Goal: Task Accomplishment & Management: Use online tool/utility

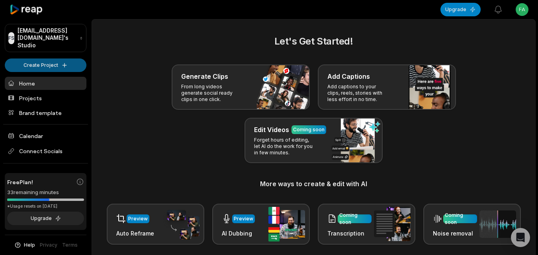
click at [71, 53] on html "FS [EMAIL_ADDRESS][DOMAIN_NAME]'s Studio Create Project Home Projects Brand tem…" at bounding box center [269, 127] width 538 height 255
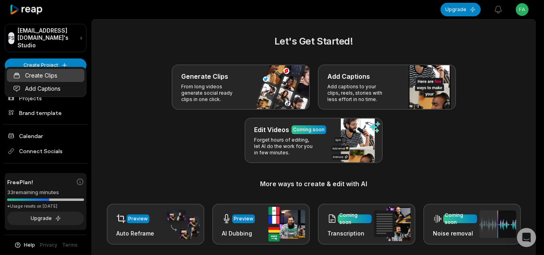
click at [70, 77] on link "Create Clips" at bounding box center [46, 75] width 78 height 13
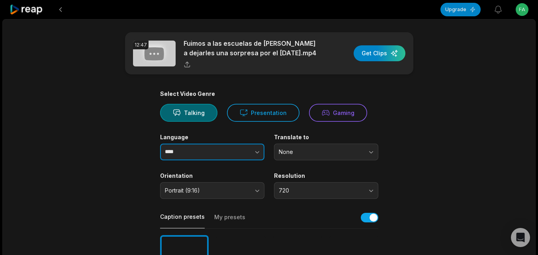
click at [251, 152] on button "button" at bounding box center [241, 152] width 45 height 17
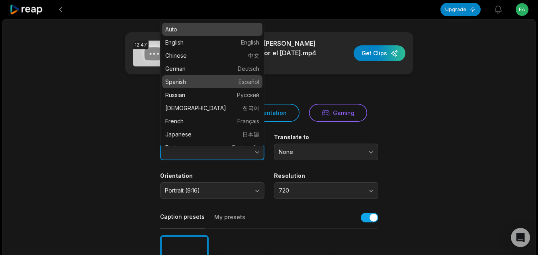
type input "*******"
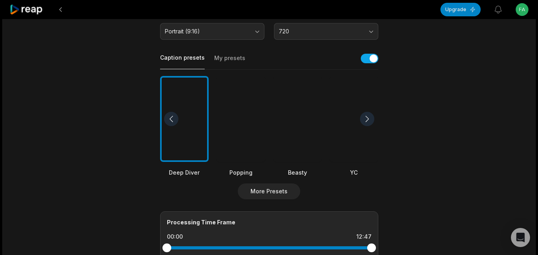
click at [307, 129] on div at bounding box center [297, 119] width 49 height 86
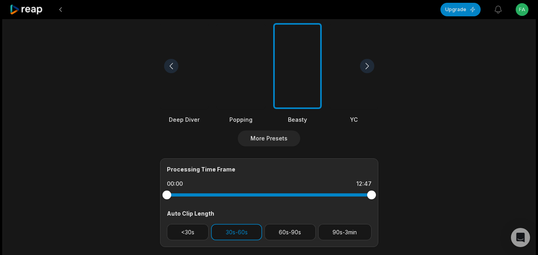
scroll to position [322, 0]
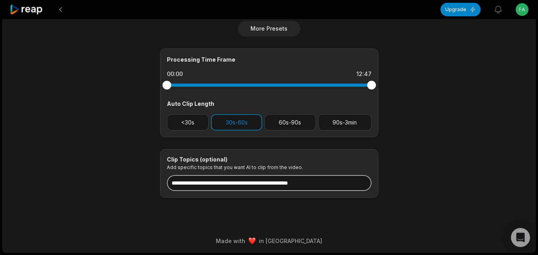
click at [235, 186] on input at bounding box center [269, 183] width 205 height 16
paste input "**********"
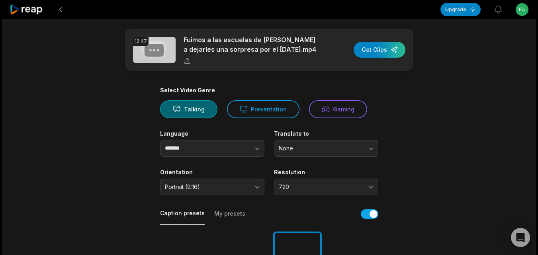
scroll to position [0, 0]
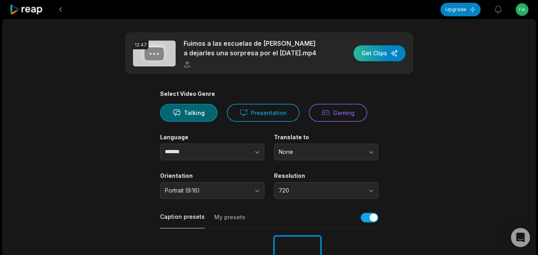
type input "**********"
click at [374, 55] on div "button" at bounding box center [380, 53] width 52 height 16
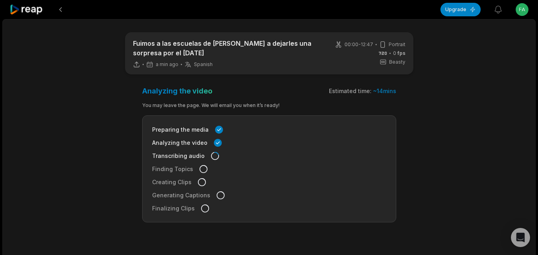
click at [24, 6] on icon at bounding box center [27, 9] width 34 height 11
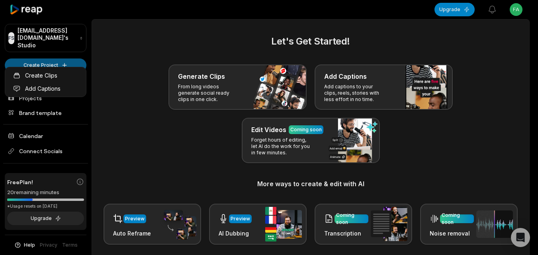
click at [71, 62] on html "FS Fabiennevandevelde@boranora.com's Studio Create Project Home Projects Brand …" at bounding box center [269, 127] width 538 height 255
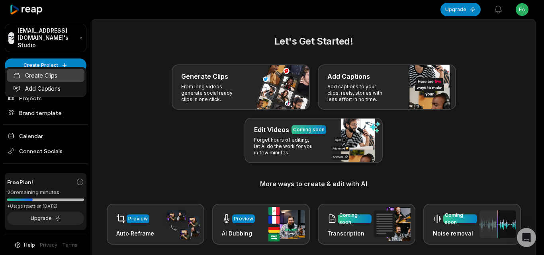
click at [67, 72] on link "Create Clips" at bounding box center [46, 75] width 78 height 13
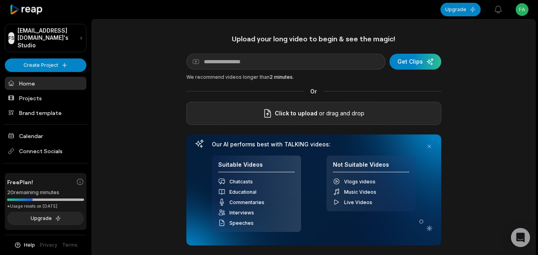
click at [272, 117] on icon at bounding box center [268, 114] width 10 height 10
click at [0, 0] on input "Click to upload" at bounding box center [0, 0] width 0 height 0
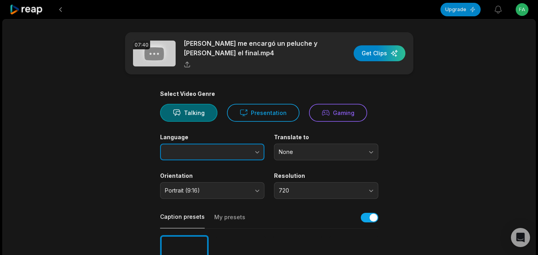
click at [258, 153] on icon "button" at bounding box center [257, 152] width 4 height 2
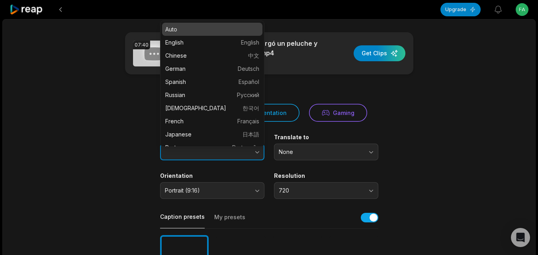
type input "*******"
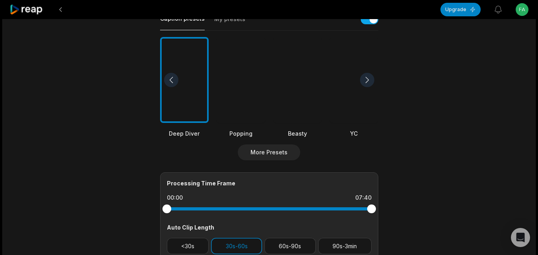
scroll to position [199, 0]
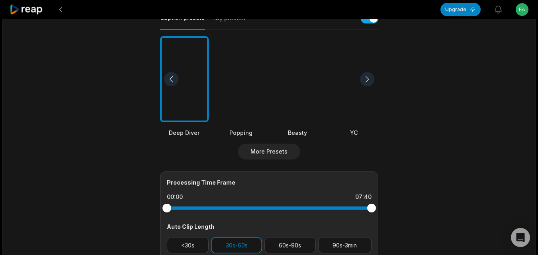
click at [301, 103] on div at bounding box center [297, 79] width 49 height 86
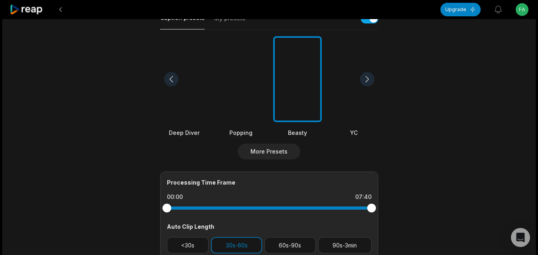
scroll to position [322, 0]
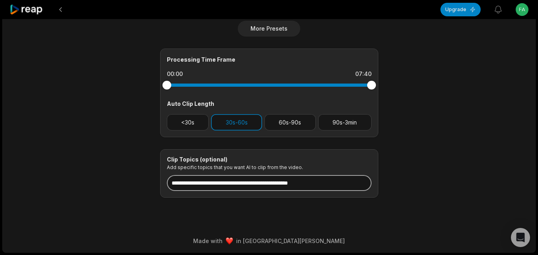
click at [268, 185] on input at bounding box center [269, 183] width 205 height 16
paste input "**********"
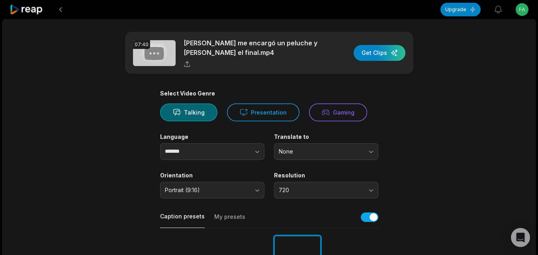
scroll to position [0, 0]
type input "**********"
click at [370, 50] on div "button" at bounding box center [380, 53] width 52 height 16
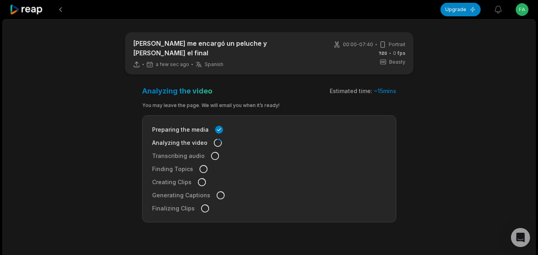
drag, startPoint x: 22, startPoint y: 9, endPoint x: 26, endPoint y: 19, distance: 11.2
click at [22, 9] on icon at bounding box center [27, 9] width 34 height 11
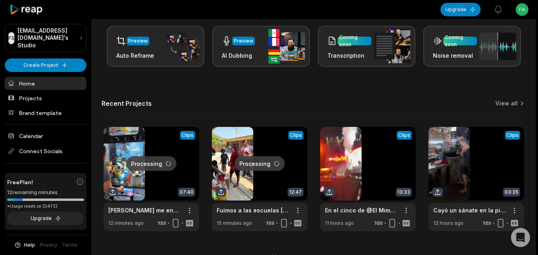
scroll to position [196, 0]
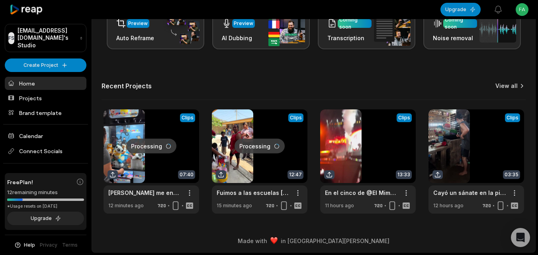
click at [503, 84] on link "View all" at bounding box center [506, 86] width 22 height 8
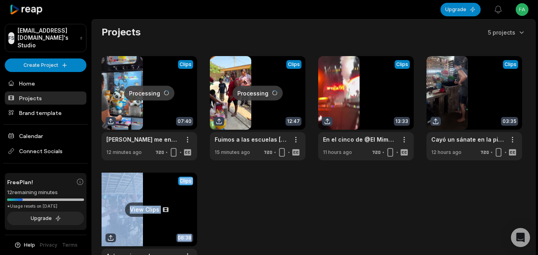
click at [102, 230] on div "Projects 5 projects Processing Clips 07:40 Juanito me encargó un peluche y mire…" at bounding box center [313, 151] width 443 height 251
click at [170, 211] on link at bounding box center [150, 225] width 96 height 104
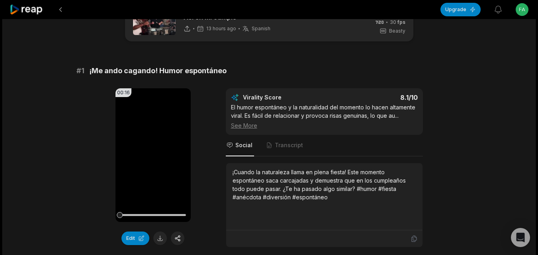
scroll to position [80, 0]
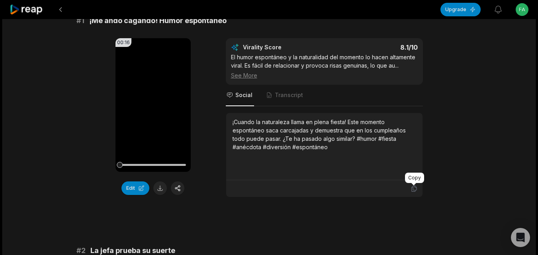
click at [413, 188] on icon at bounding box center [414, 188] width 7 height 7
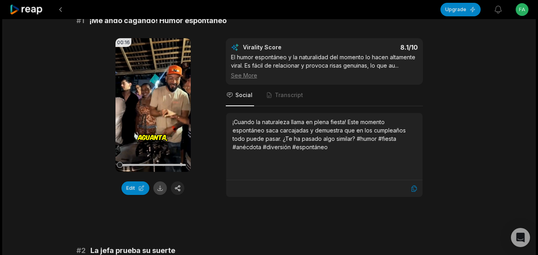
click at [158, 190] on button at bounding box center [160, 189] width 14 height 14
